Goal: Information Seeking & Learning: Learn about a topic

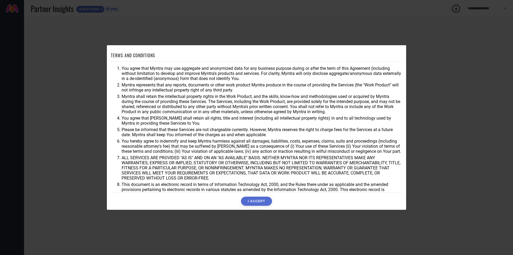
click at [262, 200] on button "I ACCEPT" at bounding box center [256, 200] width 31 height 9
click at [262, 200] on div "I ACCEPT" at bounding box center [256, 200] width 291 height 9
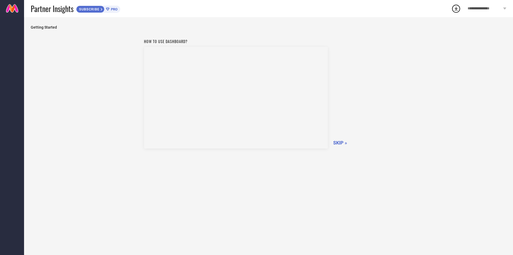
click at [339, 144] on span "SKIP »" at bounding box center [340, 143] width 14 height 6
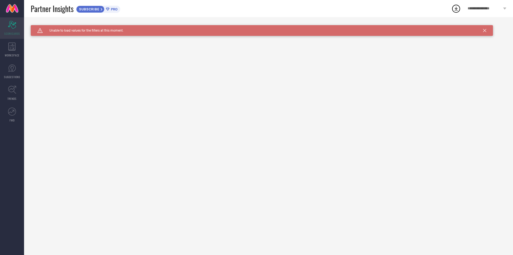
click at [8, 27] on icon "Scorecard" at bounding box center [12, 25] width 8 height 8
click at [13, 49] on icon at bounding box center [11, 47] width 7 height 8
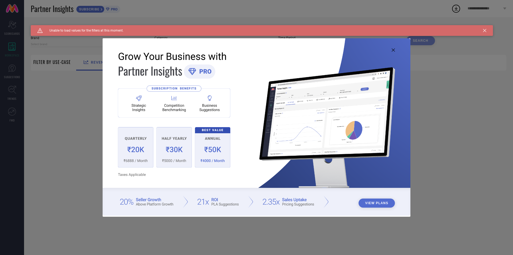
type input "1 STOP FASHION"
type input "All"
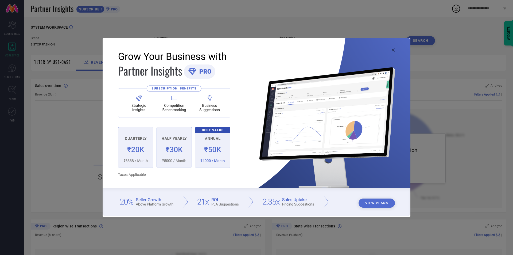
click at [457, 156] on div "View Plans" at bounding box center [256, 127] width 513 height 255
click at [457, 156] on div "Get PRO Subscription to view this data SUBSCRIBE" at bounding box center [389, 158] width 226 height 99
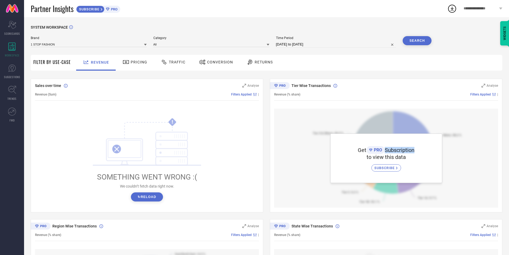
click at [457, 156] on div "Get PRO Subscription to view this data SUBSCRIBE" at bounding box center [386, 158] width 224 height 99
click at [150, 199] on button "↻ Reload" at bounding box center [147, 196] width 32 height 9
click at [131, 61] on span "Pricing" at bounding box center [139, 62] width 17 height 4
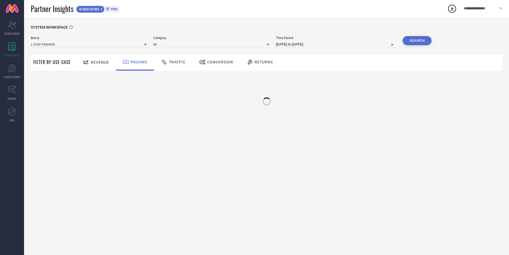
click at [131, 61] on span "Pricing" at bounding box center [139, 62] width 17 height 4
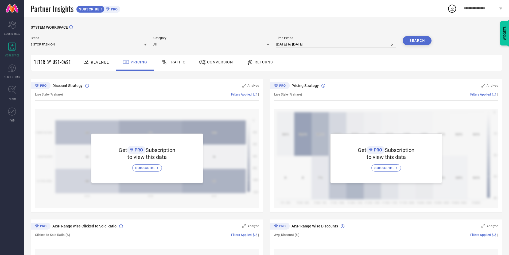
click at [173, 64] on span "Traffic" at bounding box center [177, 62] width 17 height 4
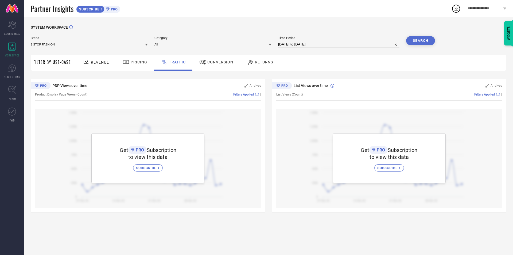
click at [207, 64] on span "Conversion" at bounding box center [220, 62] width 26 height 4
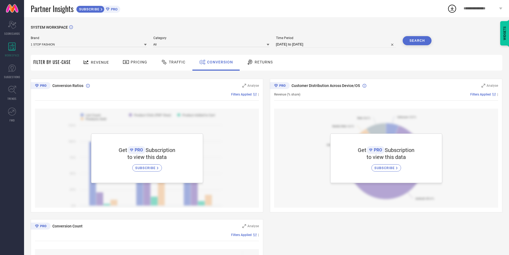
click at [260, 65] on div "Returns" at bounding box center [259, 61] width 29 height 9
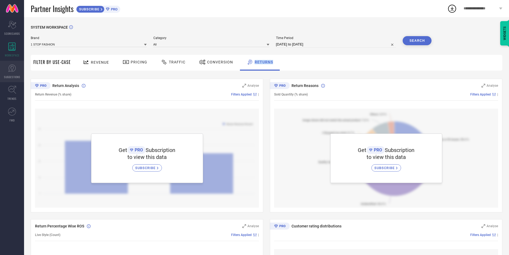
click at [14, 69] on icon at bounding box center [12, 68] width 8 height 8
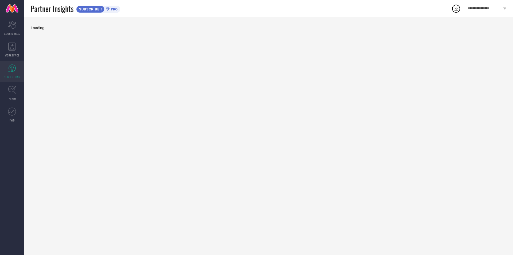
click at [14, 69] on icon at bounding box center [12, 68] width 8 height 8
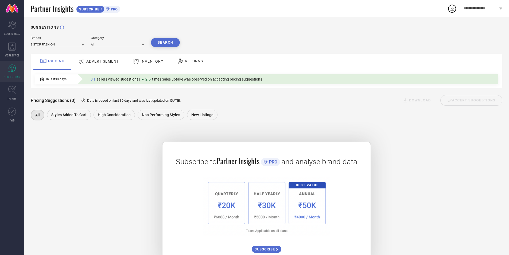
click at [95, 63] on span "ADVERTISEMENT" at bounding box center [102, 61] width 33 height 4
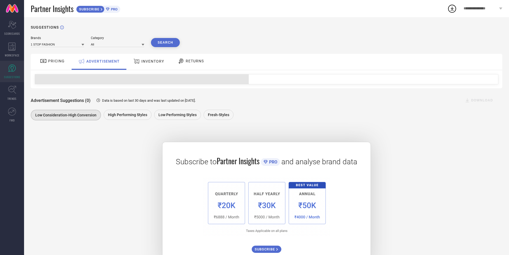
click at [148, 64] on div "INVENTORY" at bounding box center [148, 61] width 33 height 10
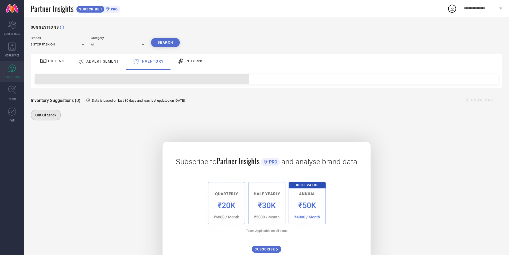
click at [190, 65] on div "RETURNS" at bounding box center [190, 60] width 29 height 9
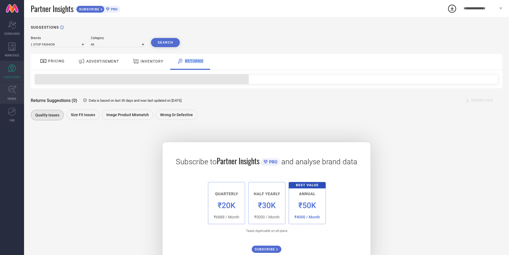
click at [10, 95] on link "TRENDS" at bounding box center [12, 92] width 24 height 21
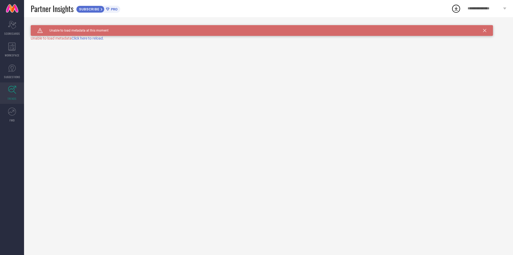
click at [96, 37] on span "Click here to reload." at bounding box center [88, 38] width 32 height 4
click at [96, 37] on div "Caution Created with Sketch. Unable to load metadata at this moment TRENDS" at bounding box center [268, 136] width 489 height 238
click at [13, 113] on icon at bounding box center [12, 111] width 8 height 8
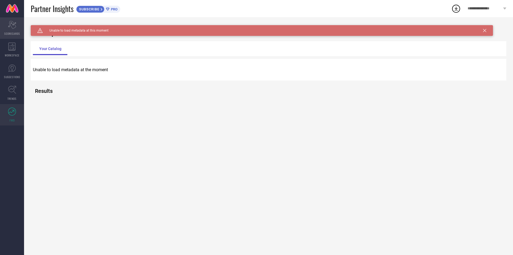
click at [13, 25] on icon at bounding box center [12, 25] width 8 height 8
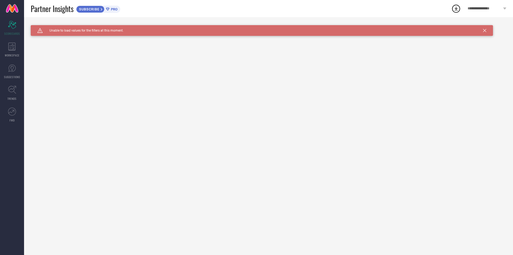
click at [479, 9] on span "**********" at bounding box center [485, 8] width 34 height 5
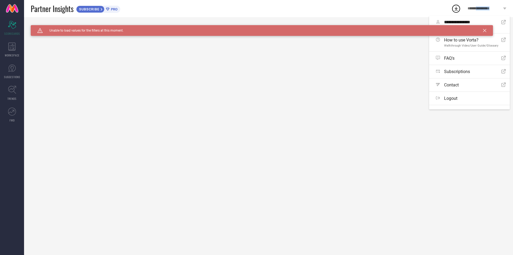
click at [479, 9] on span "**********" at bounding box center [485, 8] width 34 height 5
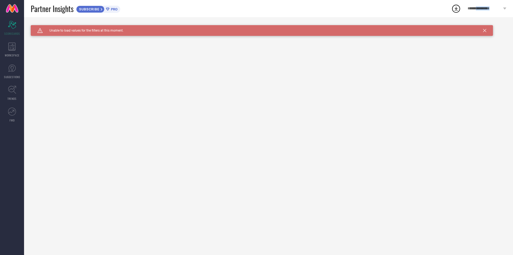
click at [484, 7] on span "**********" at bounding box center [485, 8] width 34 height 5
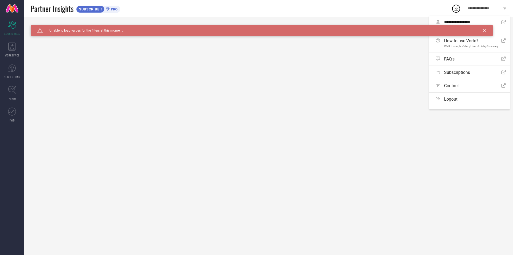
click at [485, 30] on icon at bounding box center [484, 30] width 3 height 3
